Goal: Information Seeking & Learning: Learn about a topic

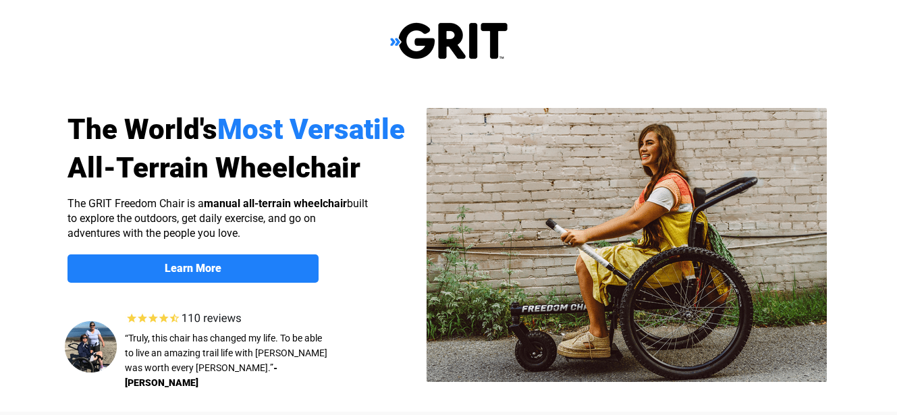
select select "US"
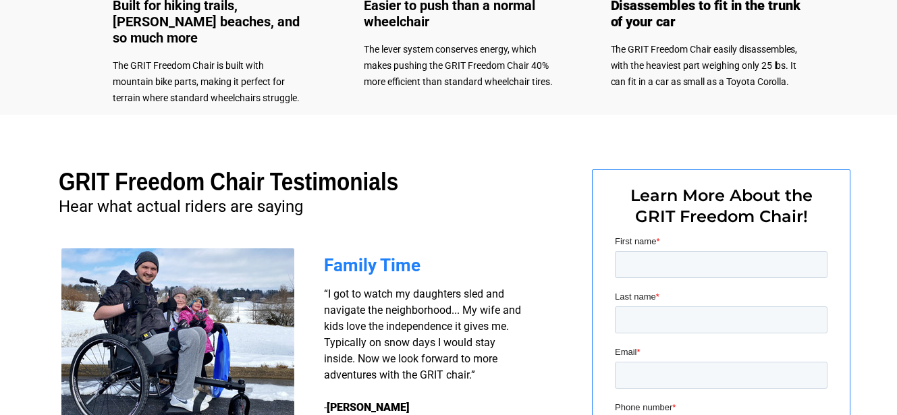
scroll to position [945, 0]
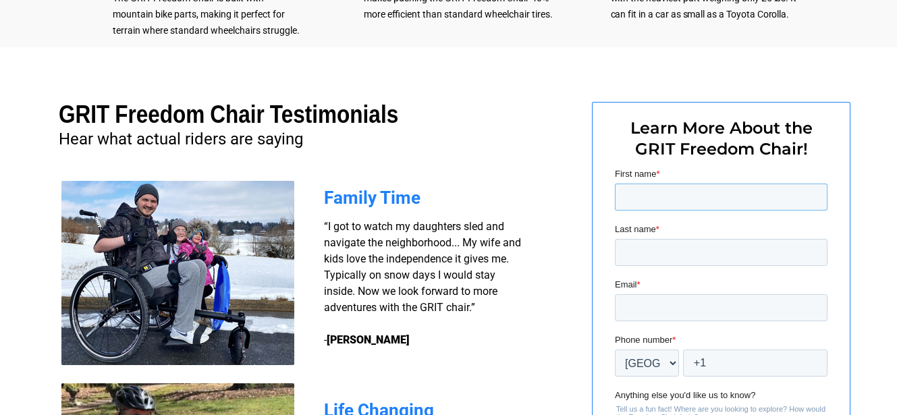
click at [656, 189] on input "First name *" at bounding box center [720, 197] width 213 height 27
type input "Robert"
click at [671, 257] on input "Last name *" at bounding box center [720, 252] width 213 height 27
type input "[PERSON_NAME]"
click at [630, 308] on input "Email *" at bounding box center [720, 307] width 213 height 27
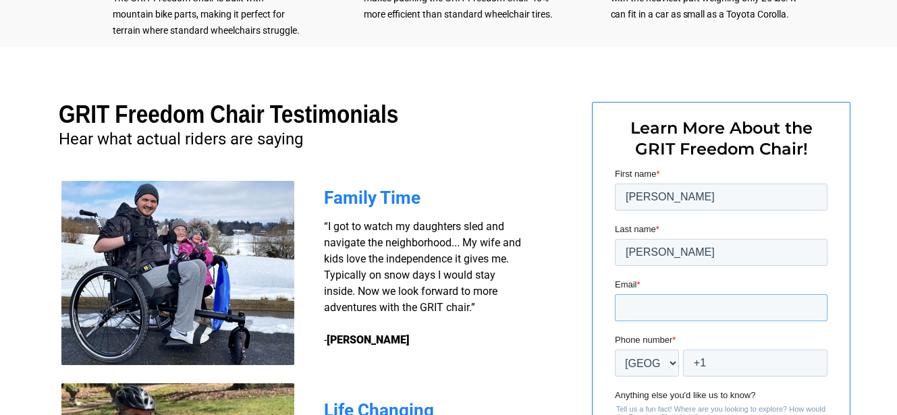
type input "[EMAIL_ADDRESS][DOMAIN_NAME]"
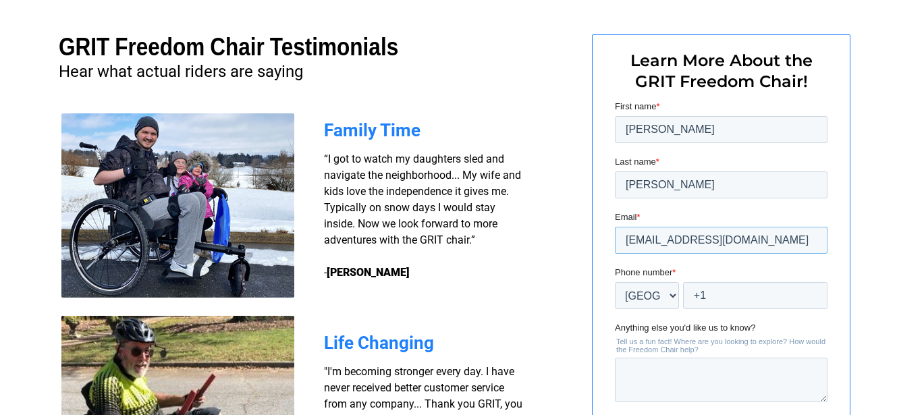
scroll to position [1080, 0]
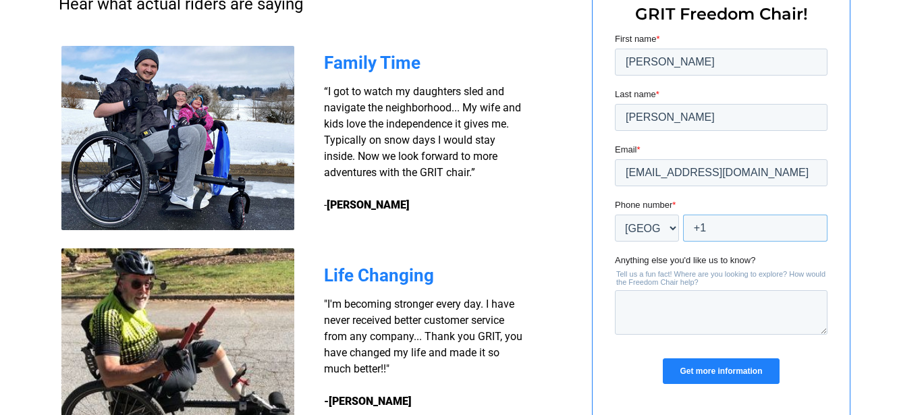
click at [715, 226] on input "+1" at bounding box center [754, 228] width 144 height 27
type input "+1 6366342292"
click at [638, 314] on textarea "Anything else you'd like us to know?" at bounding box center [720, 312] width 213 height 45
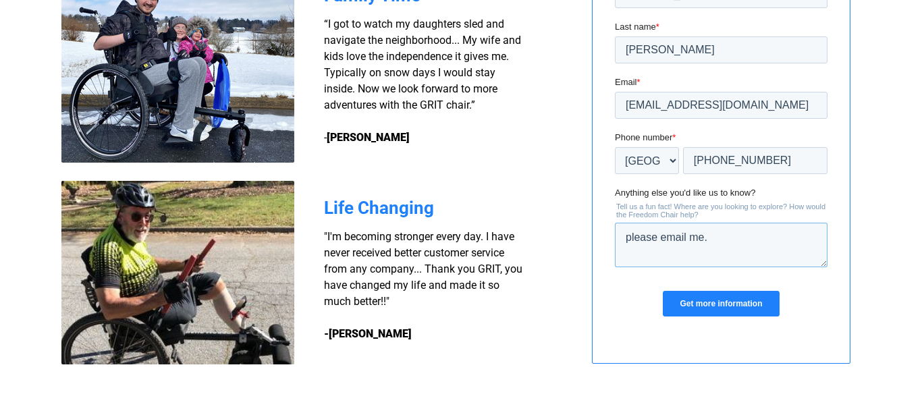
type textarea "please email me."
click at [713, 297] on input "Get more information" at bounding box center [720, 304] width 116 height 26
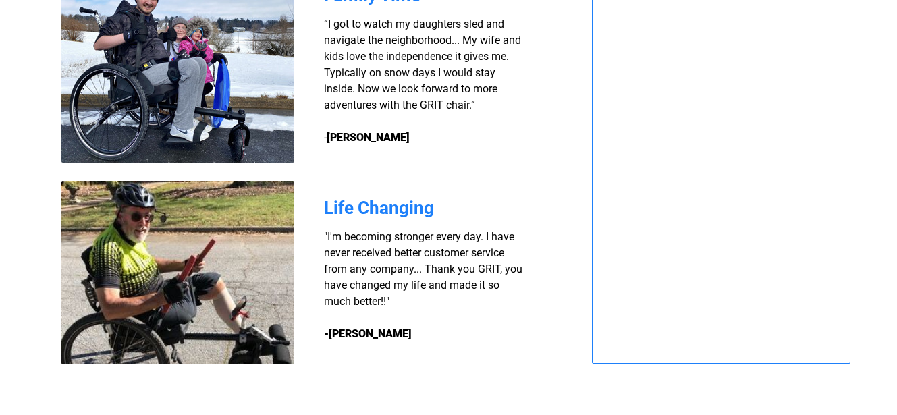
select select "US"
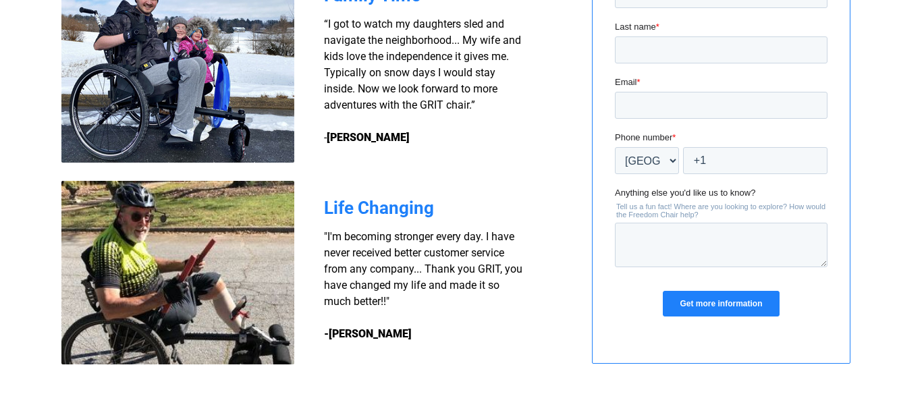
scroll to position [0, 0]
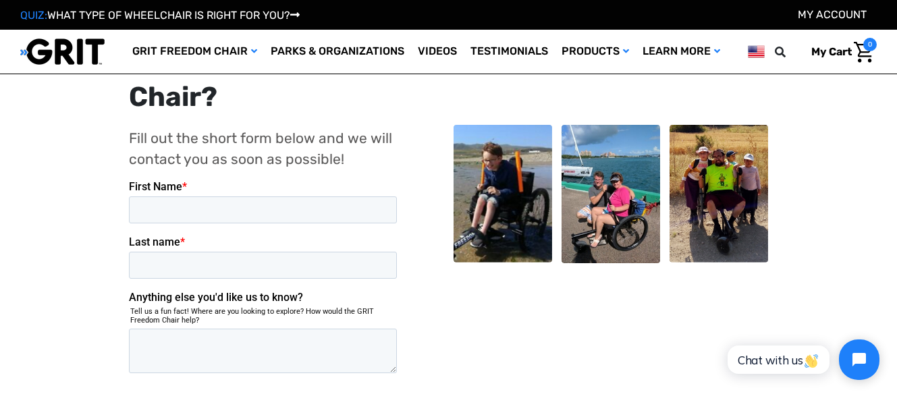
scroll to position [270, 0]
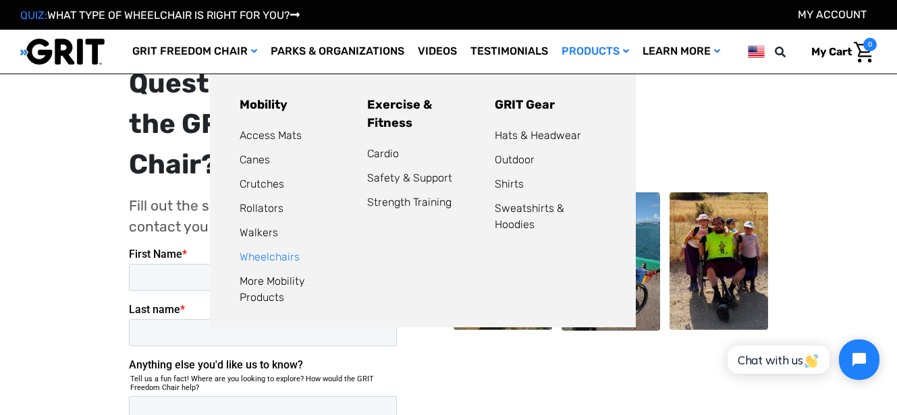
click at [266, 257] on link "Wheelchairs" at bounding box center [270, 256] width 60 height 13
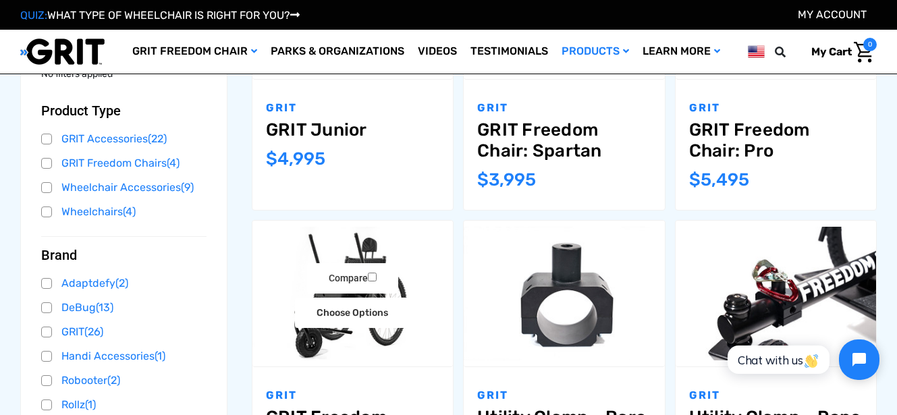
scroll to position [405, 0]
